Goal: Communication & Community: Share content

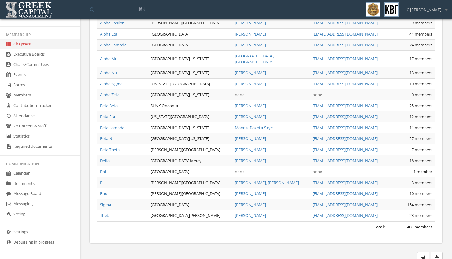
scroll to position [127, 0]
click at [35, 201] on link "Messaging" at bounding box center [40, 204] width 80 height 10
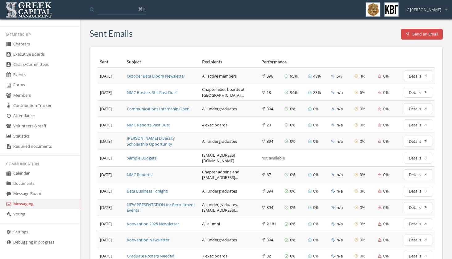
click at [422, 33] on button "Send an Email" at bounding box center [422, 34] width 42 height 11
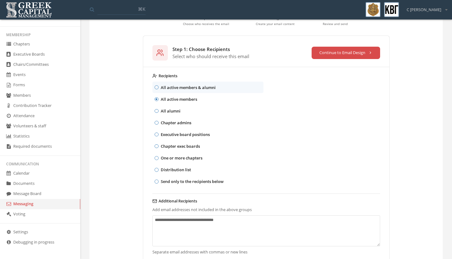
scroll to position [55, 0]
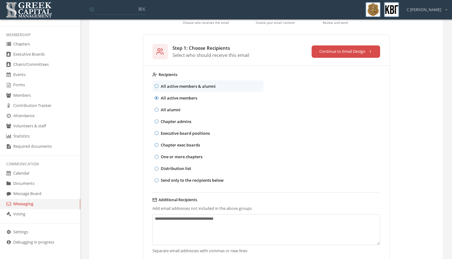
click at [174, 158] on p "One or more chapters" at bounding box center [182, 156] width 42 height 7
click at [159, 158] on button "One or more chapters" at bounding box center [157, 157] width 4 height 4
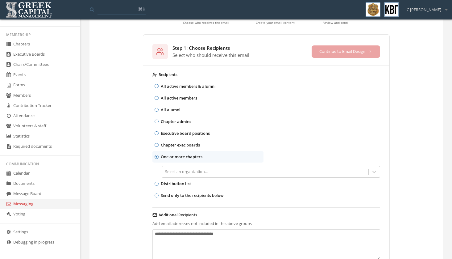
click at [174, 96] on p "All active members" at bounding box center [179, 97] width 36 height 7
click at [159, 96] on button "All active members" at bounding box center [157, 98] width 4 height 4
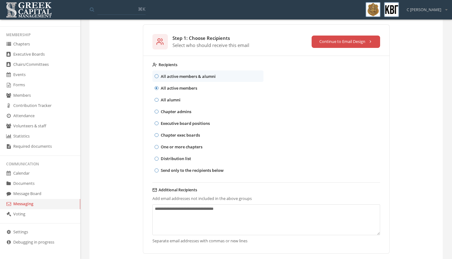
scroll to position [60, 0]
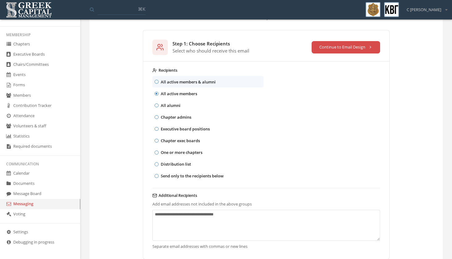
click at [372, 46] on button "Continue to Email Design" at bounding box center [346, 47] width 69 height 12
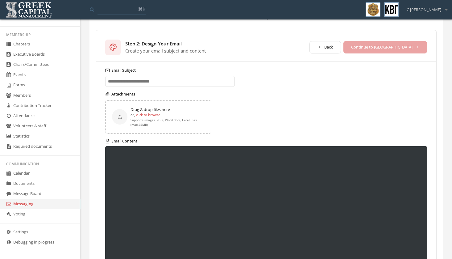
click at [159, 81] on input "Email Subject" at bounding box center [170, 81] width 130 height 11
paste input "**********"
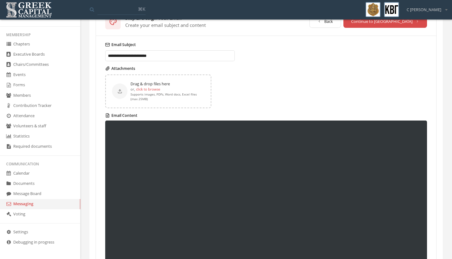
scroll to position [92, 0]
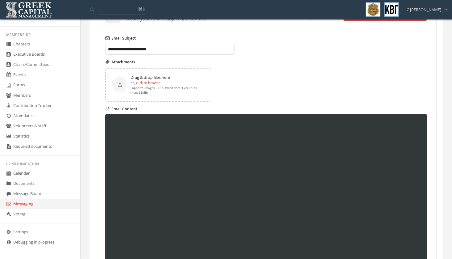
type input "**********"
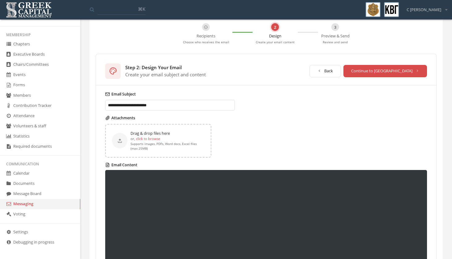
scroll to position [35, 0]
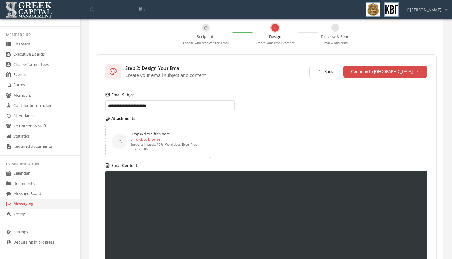
click at [399, 73] on button "Continue to [GEOGRAPHIC_DATA]" at bounding box center [385, 71] width 84 height 12
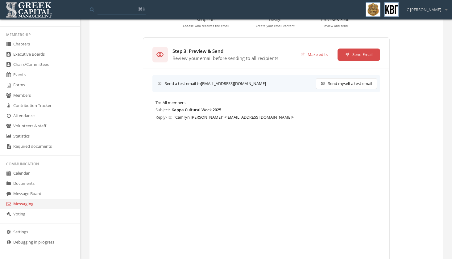
scroll to position [2, 0]
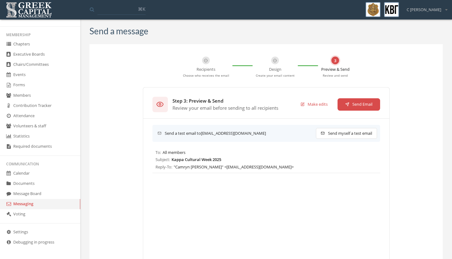
click at [307, 105] on button "Make edits" at bounding box center [314, 104] width 43 height 12
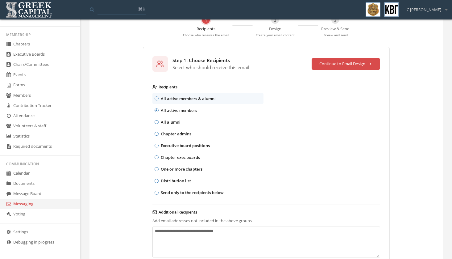
scroll to position [22, 0]
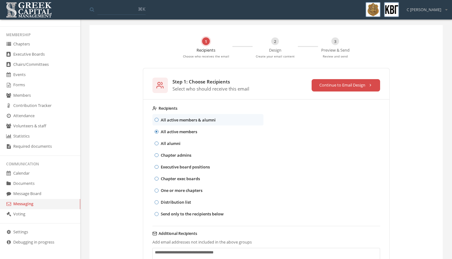
click at [333, 87] on button "Continue to Email Design" at bounding box center [346, 85] width 69 height 12
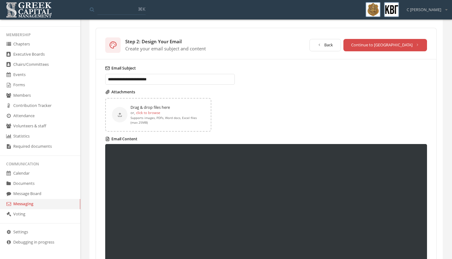
scroll to position [58, 0]
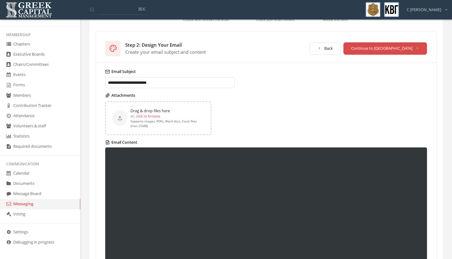
click at [390, 51] on button "Continue to [GEOGRAPHIC_DATA]" at bounding box center [385, 48] width 84 height 12
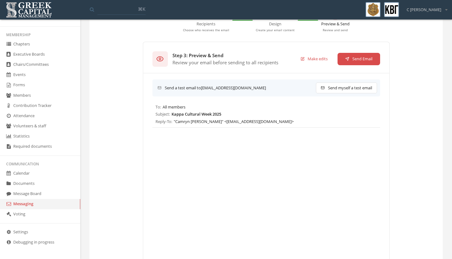
scroll to position [47, 0]
click at [351, 88] on button "Send myself a test email" at bounding box center [346, 88] width 61 height 11
click at [312, 56] on button "Make edits" at bounding box center [314, 59] width 43 height 12
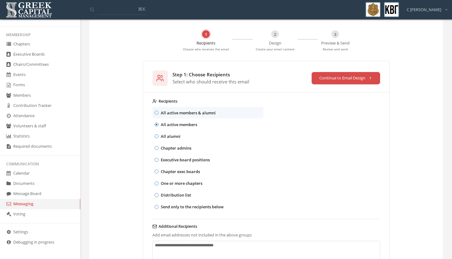
scroll to position [22, 0]
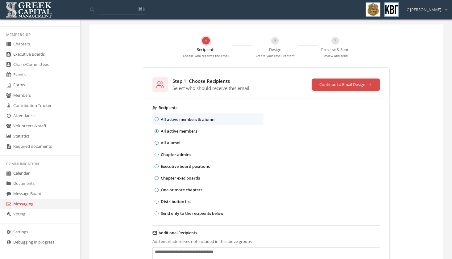
click at [363, 86] on button "Continue to Email Design" at bounding box center [346, 84] width 69 height 12
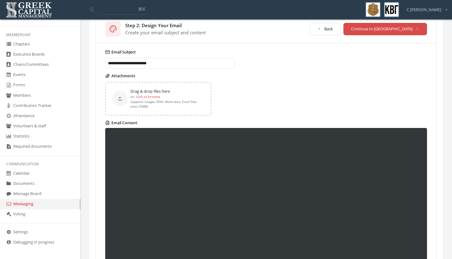
scroll to position [77, 0]
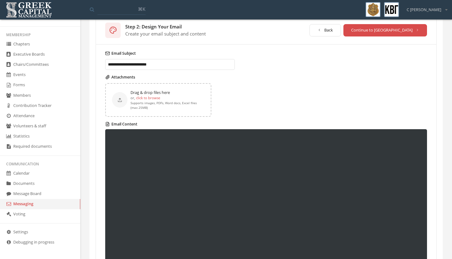
click at [404, 31] on button "Continue to [GEOGRAPHIC_DATA]" at bounding box center [385, 30] width 84 height 12
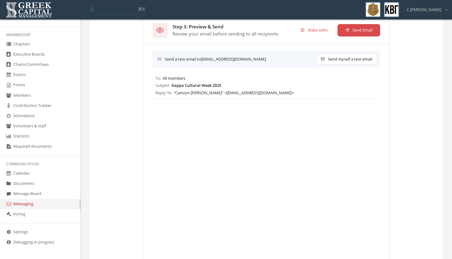
click at [364, 57] on button "Send myself a test email" at bounding box center [346, 59] width 61 height 11
click at [359, 59] on button "Send myself a test email" at bounding box center [346, 59] width 61 height 11
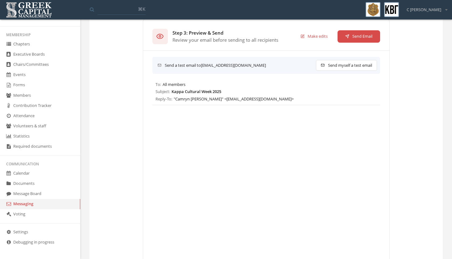
scroll to position [67, 0]
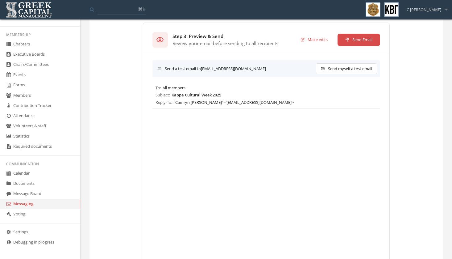
click at [364, 43] on button "Send Email" at bounding box center [359, 40] width 43 height 12
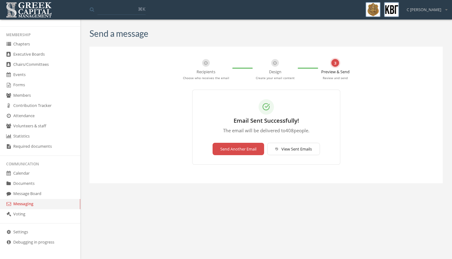
click at [309, 149] on button "View Sent Emails" at bounding box center [293, 149] width 53 height 12
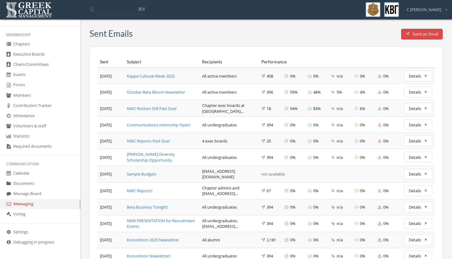
click at [166, 74] on div "Kappa Cultural Week 2025" at bounding box center [162, 76] width 70 height 6
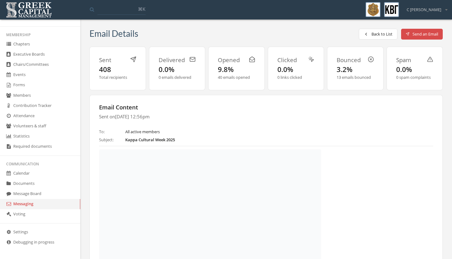
click at [23, 202] on link "Messaging" at bounding box center [40, 204] width 80 height 10
